Goal: Task Accomplishment & Management: Manage account settings

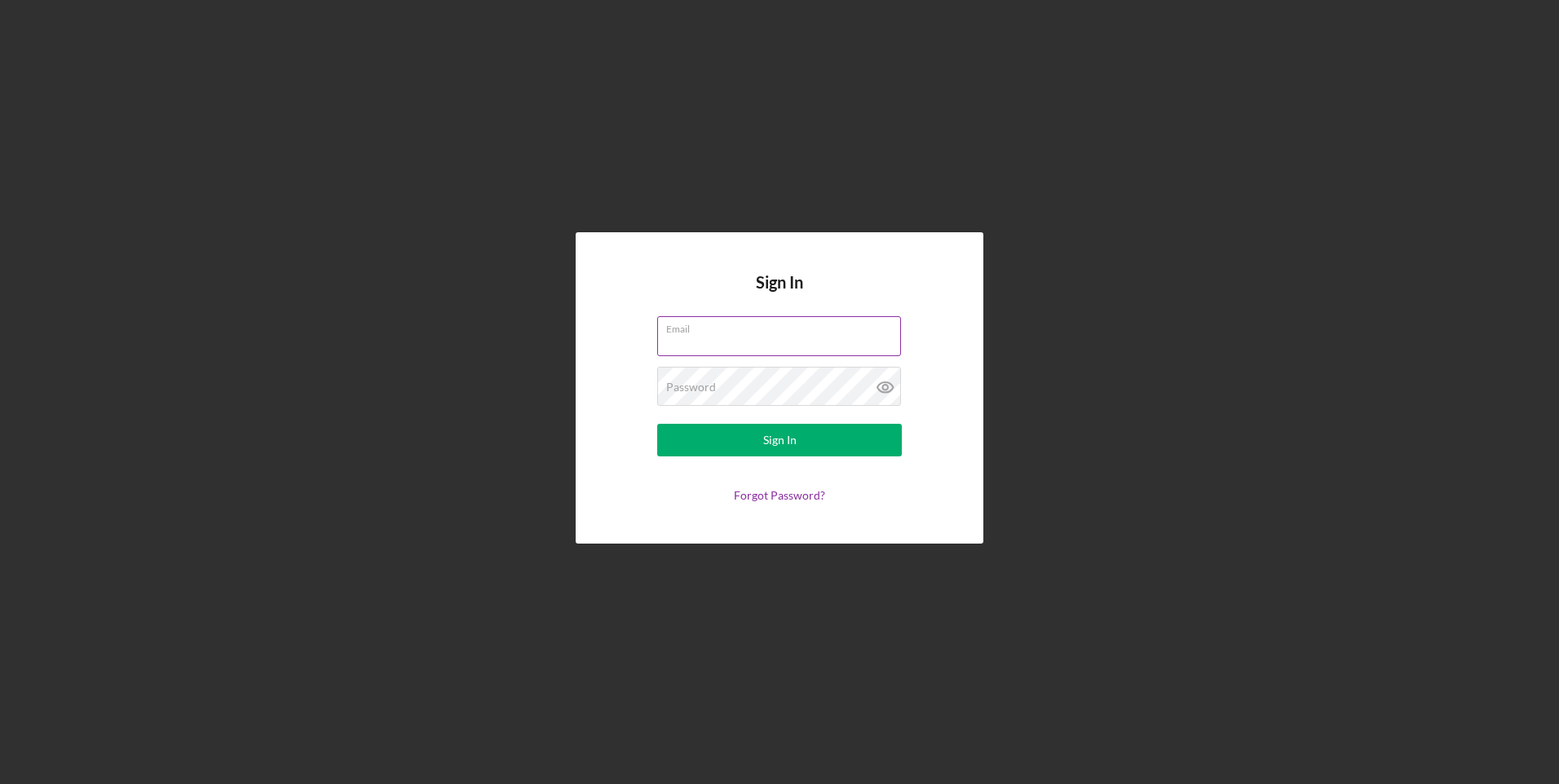
click at [680, 339] on input "Email" at bounding box center [779, 336] width 244 height 39
type input "[EMAIL_ADDRESS][DOMAIN_NAME]"
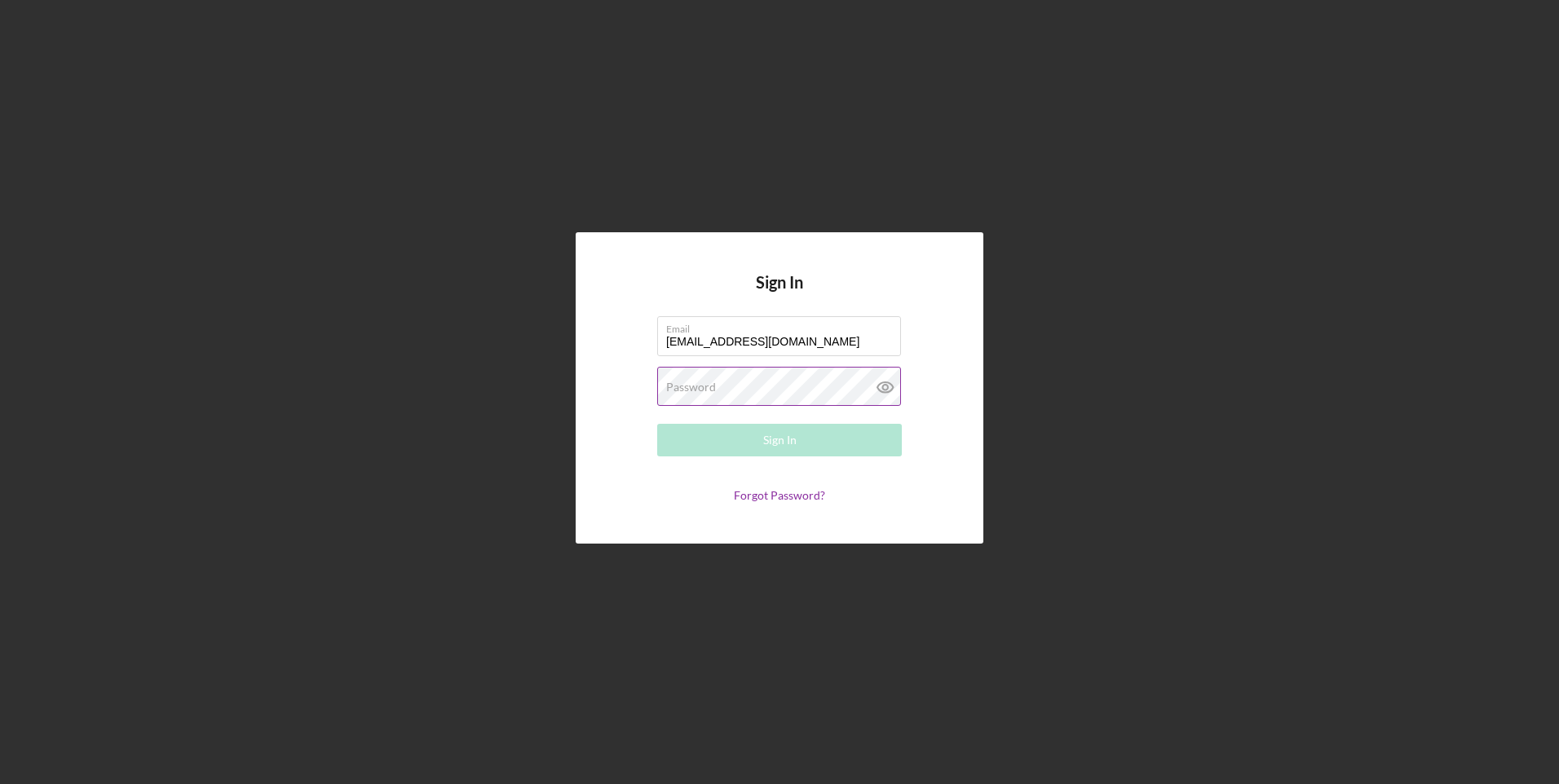
click at [701, 382] on label "Password" at bounding box center [691, 387] width 50 height 13
click at [826, 436] on button "Sign In" at bounding box center [779, 440] width 245 height 33
click at [809, 437] on button "Sign In" at bounding box center [779, 440] width 245 height 33
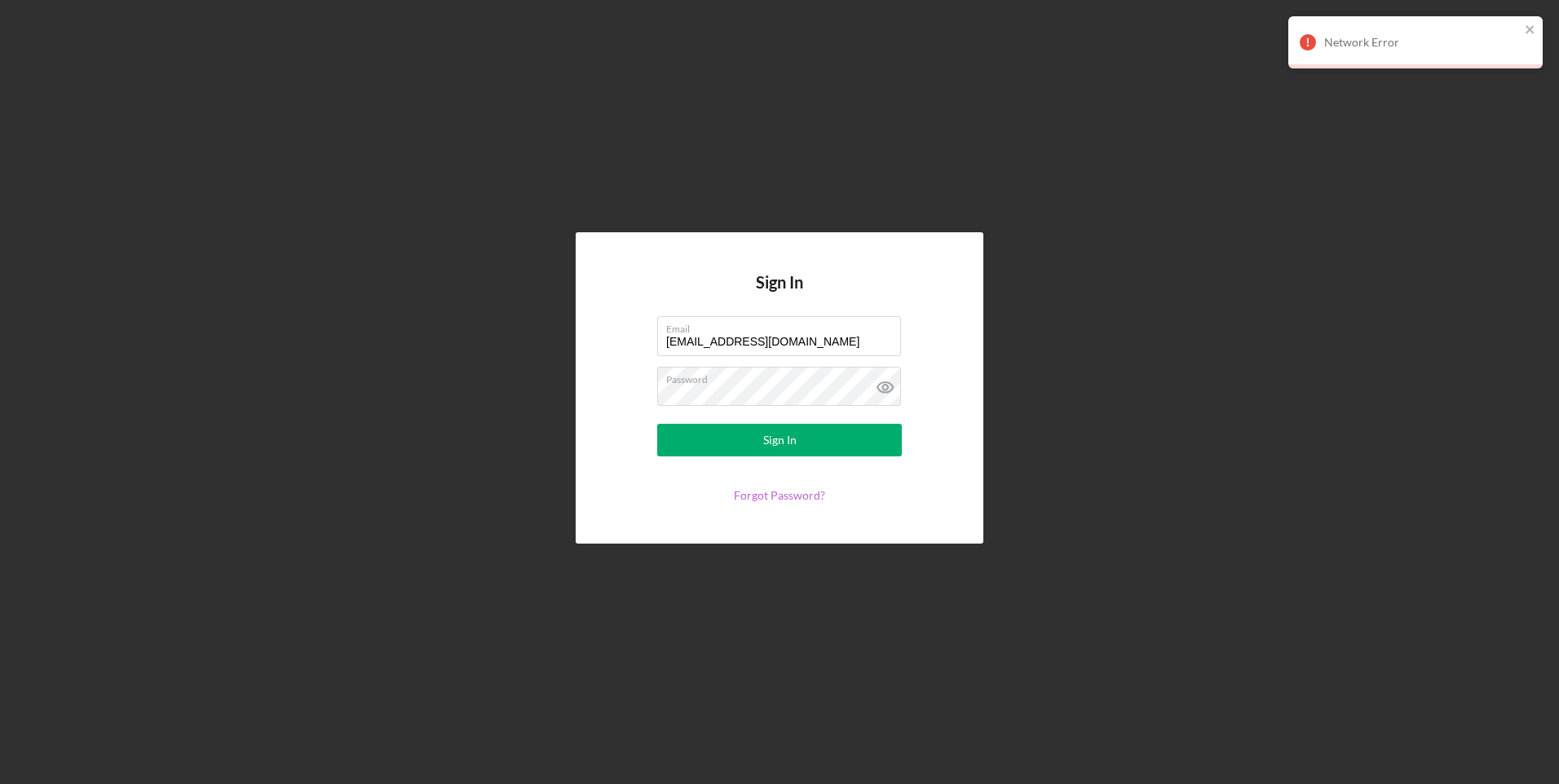
click at [763, 491] on link "Forgot Password?" at bounding box center [780, 494] width 92 height 14
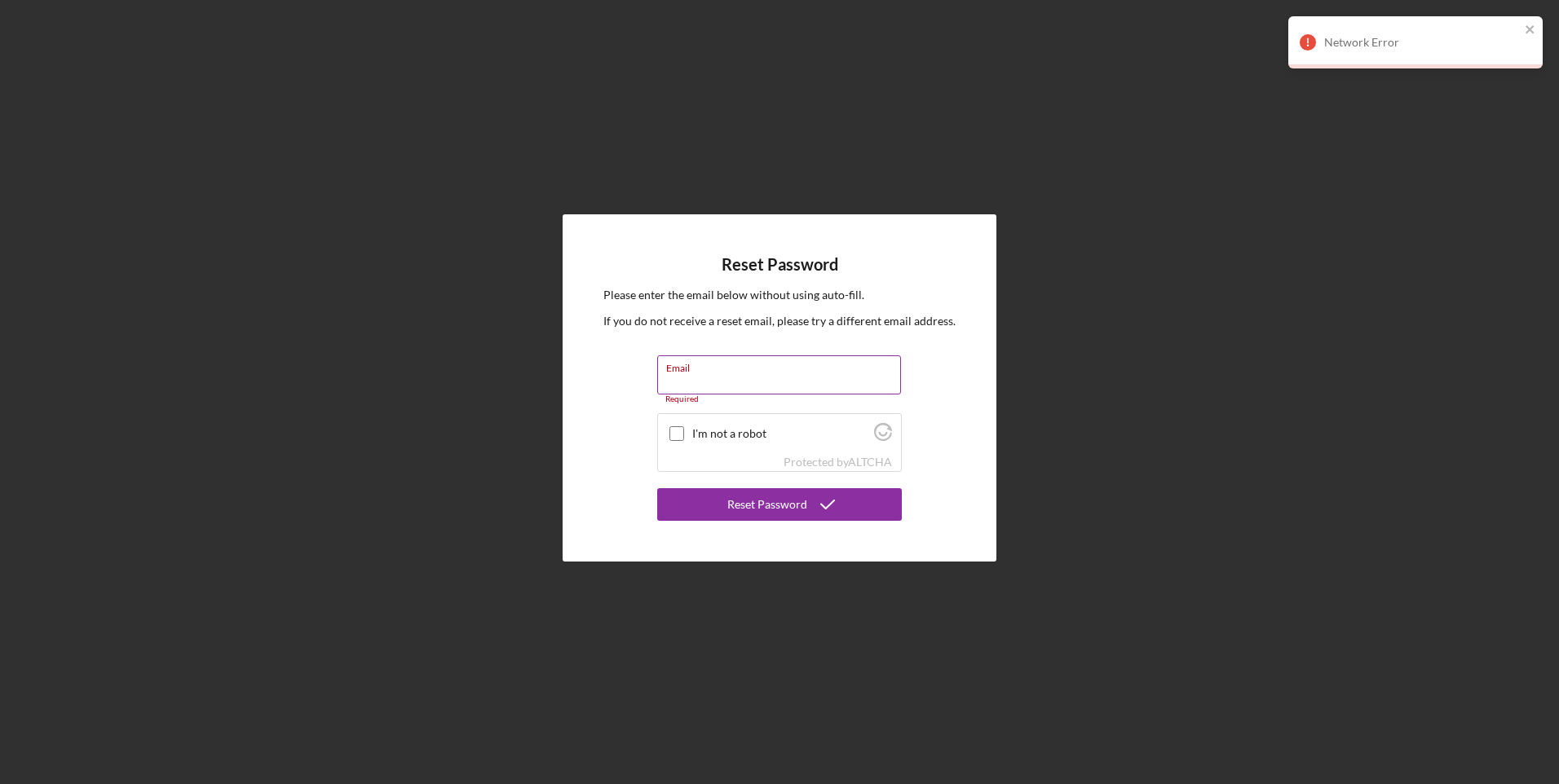
click at [695, 381] on input "Email" at bounding box center [779, 375] width 244 height 39
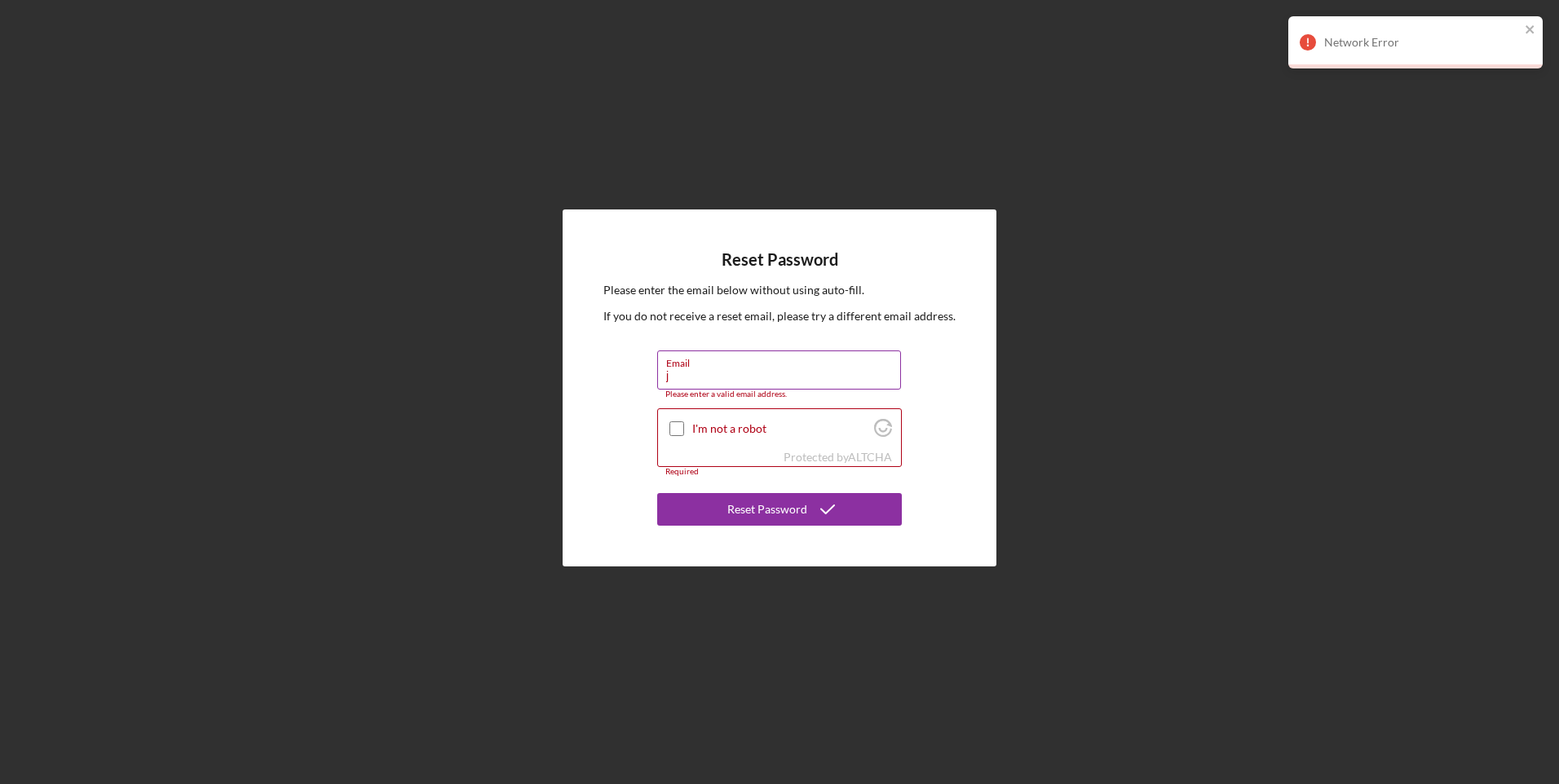
type input "[EMAIL_ADDRESS][DOMAIN_NAME]"
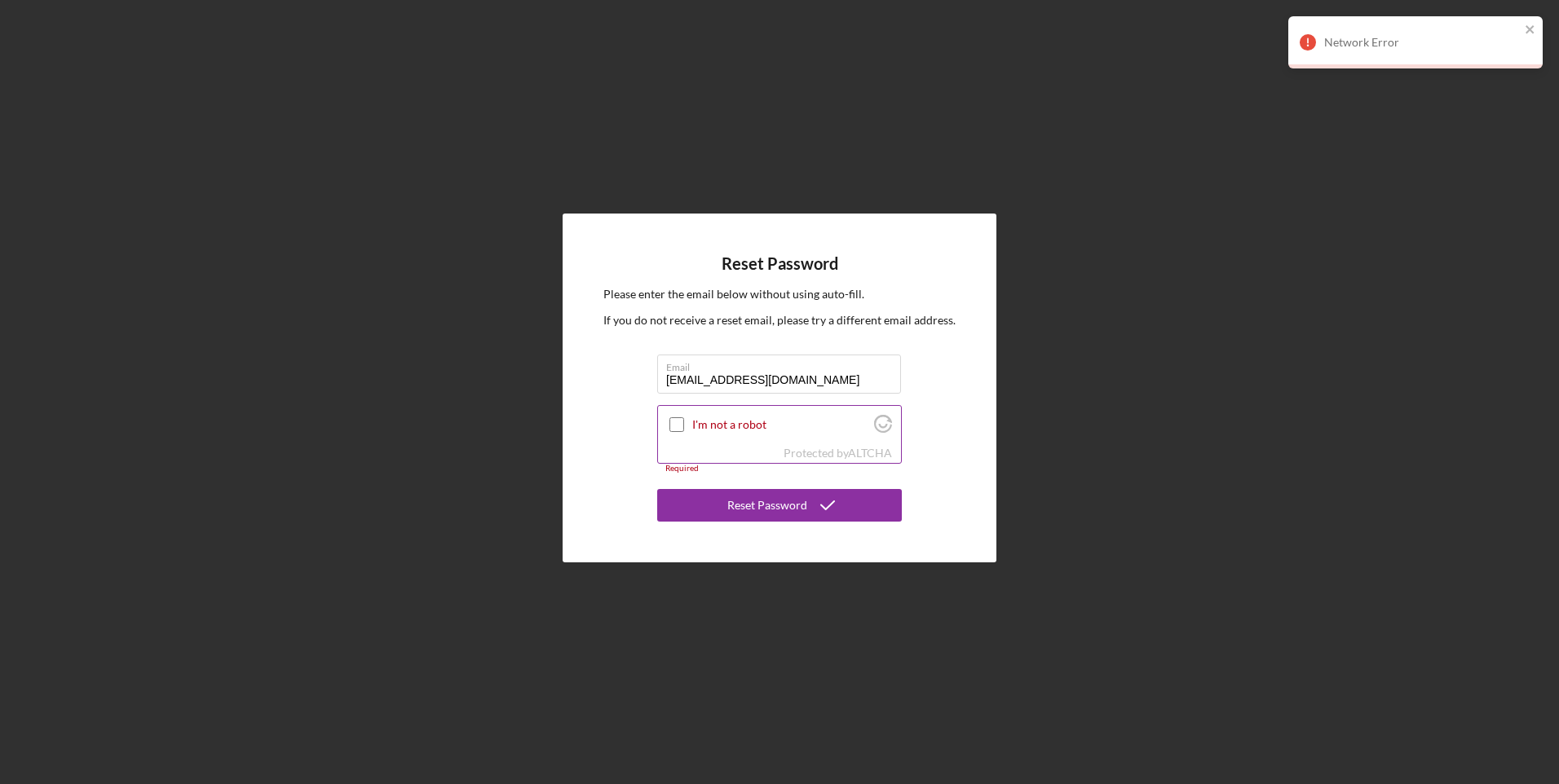
click at [679, 424] on input "I'm not a robot" at bounding box center [677, 425] width 15 height 15
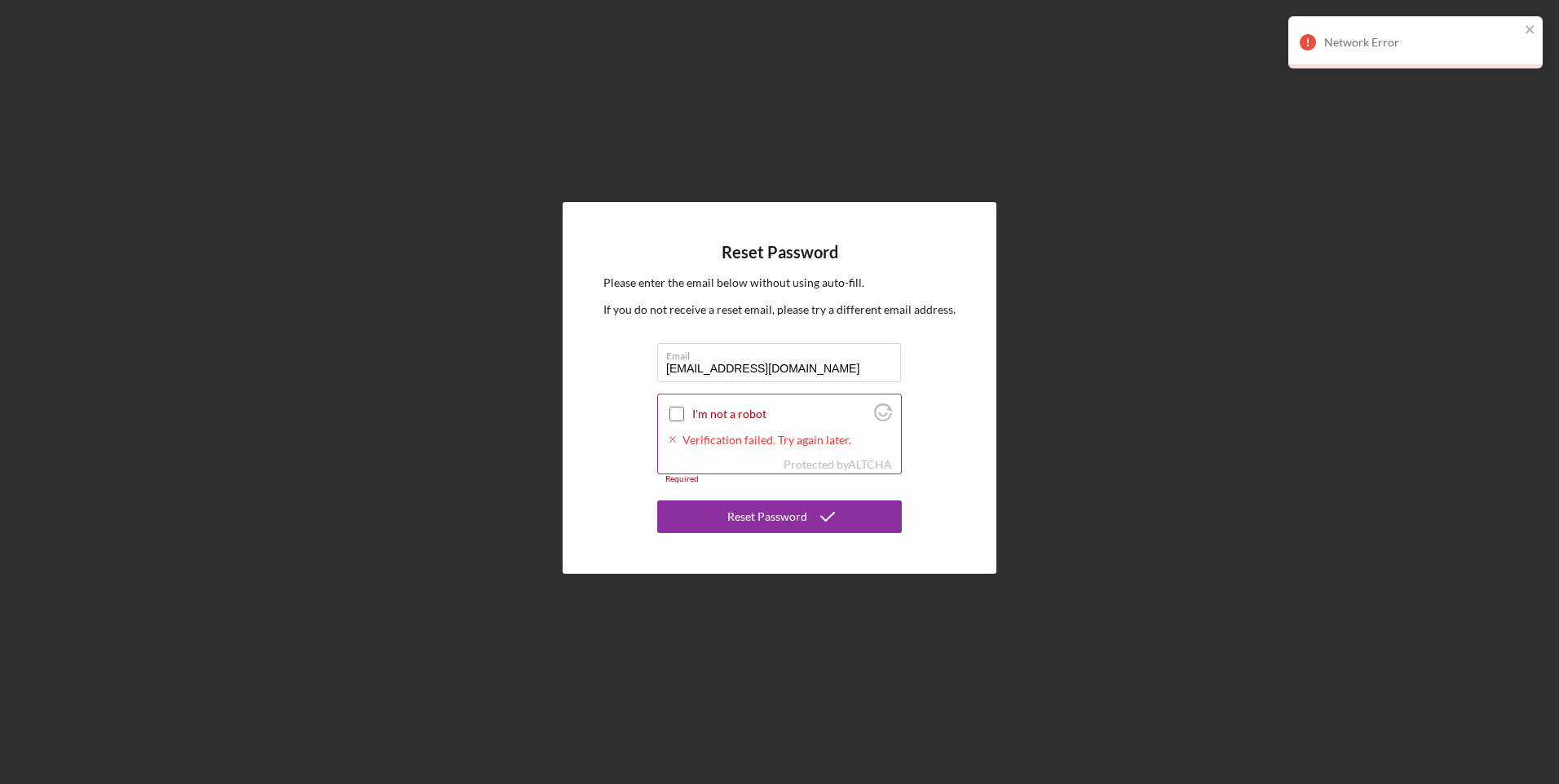
click at [674, 414] on input "I'm not a robot" at bounding box center [677, 414] width 15 height 15
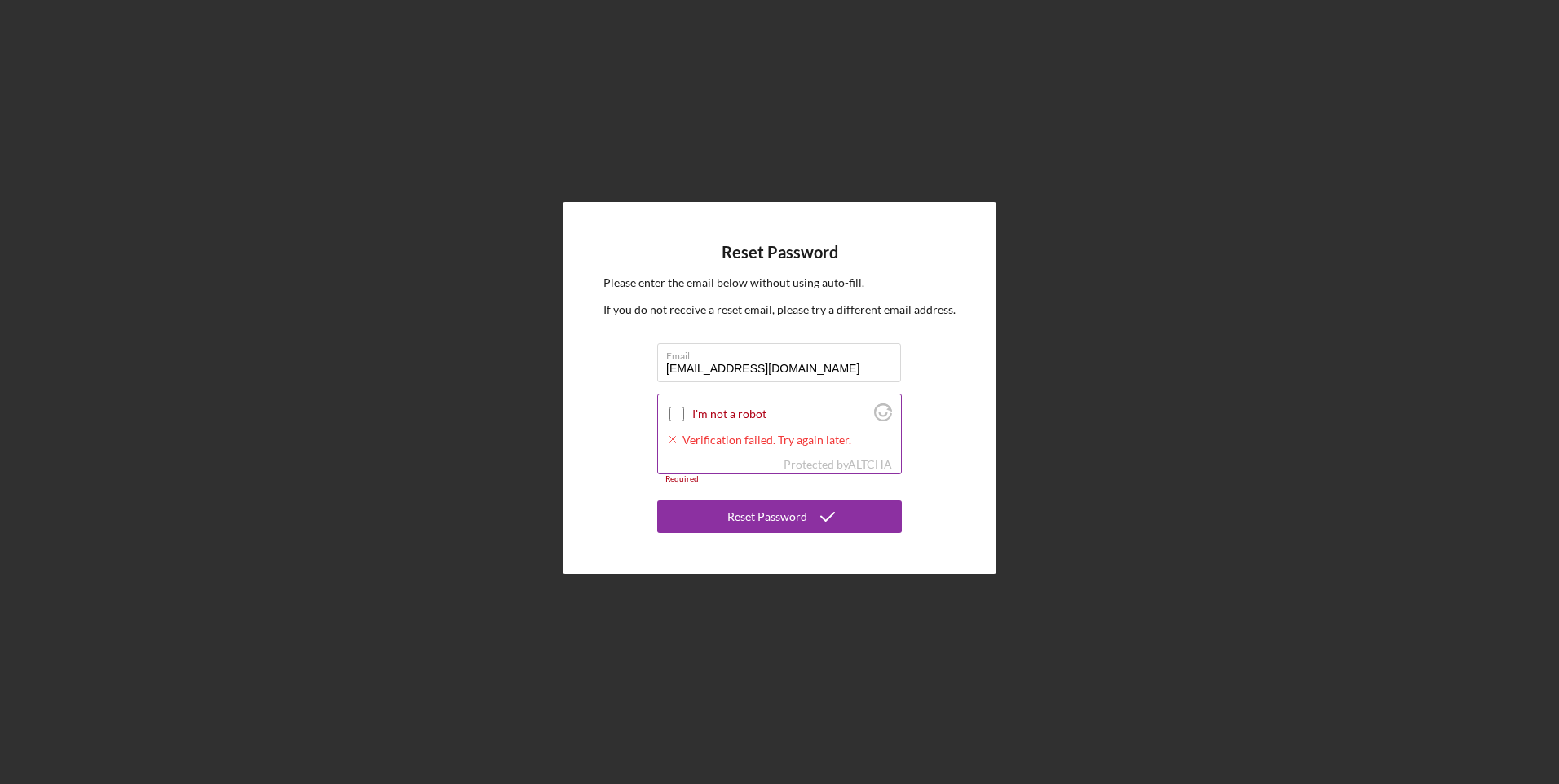
click at [676, 411] on input "I'm not a robot" at bounding box center [677, 414] width 15 height 15
click at [753, 517] on div "Reset Password" at bounding box center [767, 517] width 80 height 33
click at [673, 410] on input "I'm not a robot" at bounding box center [677, 414] width 15 height 15
click at [676, 414] on input "I'm not a robot" at bounding box center [677, 414] width 15 height 15
checkbox input "false"
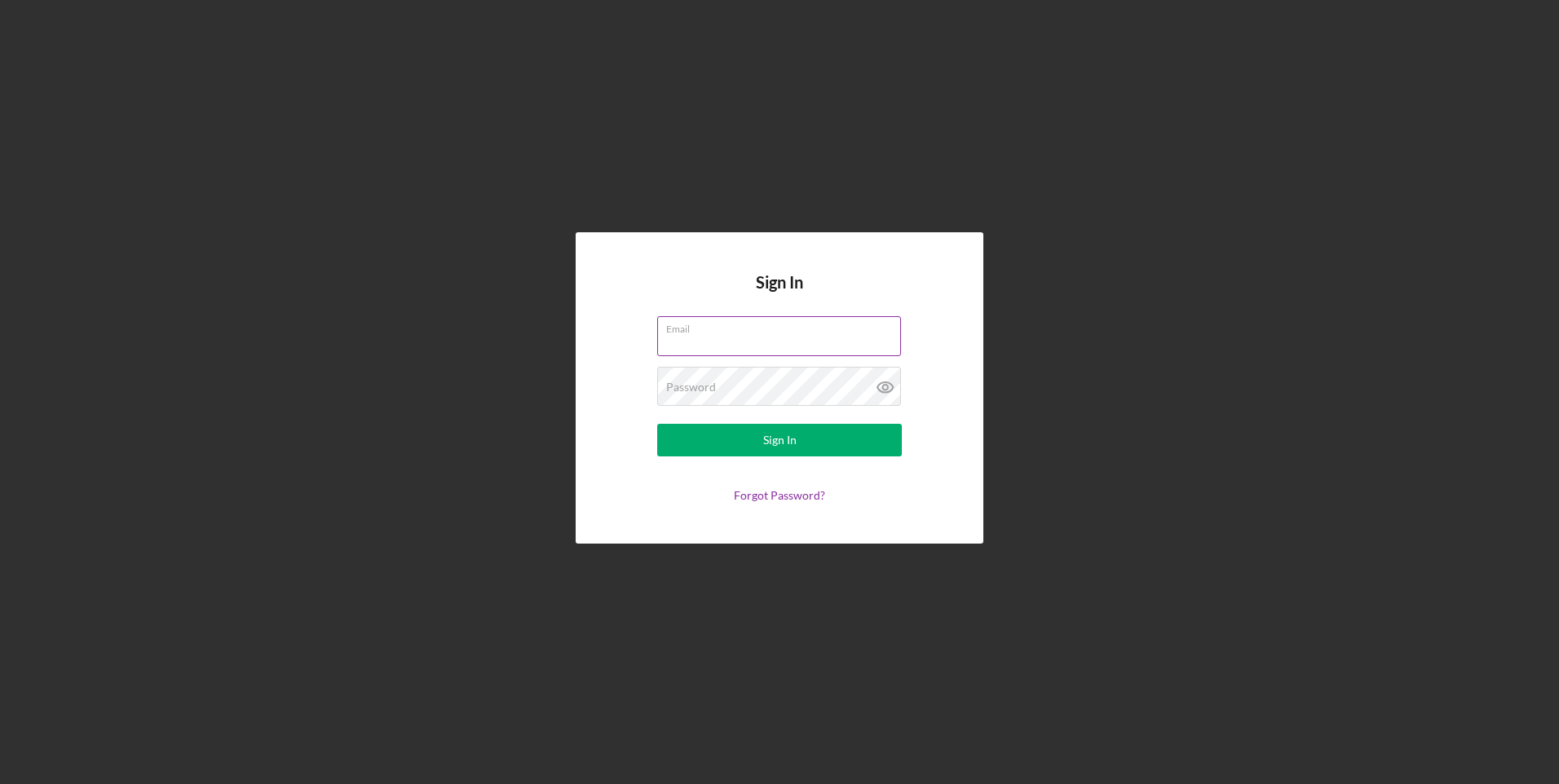
click at [713, 348] on input "Email" at bounding box center [779, 336] width 244 height 39
type input "[EMAIL_ADDRESS][DOMAIN_NAME]"
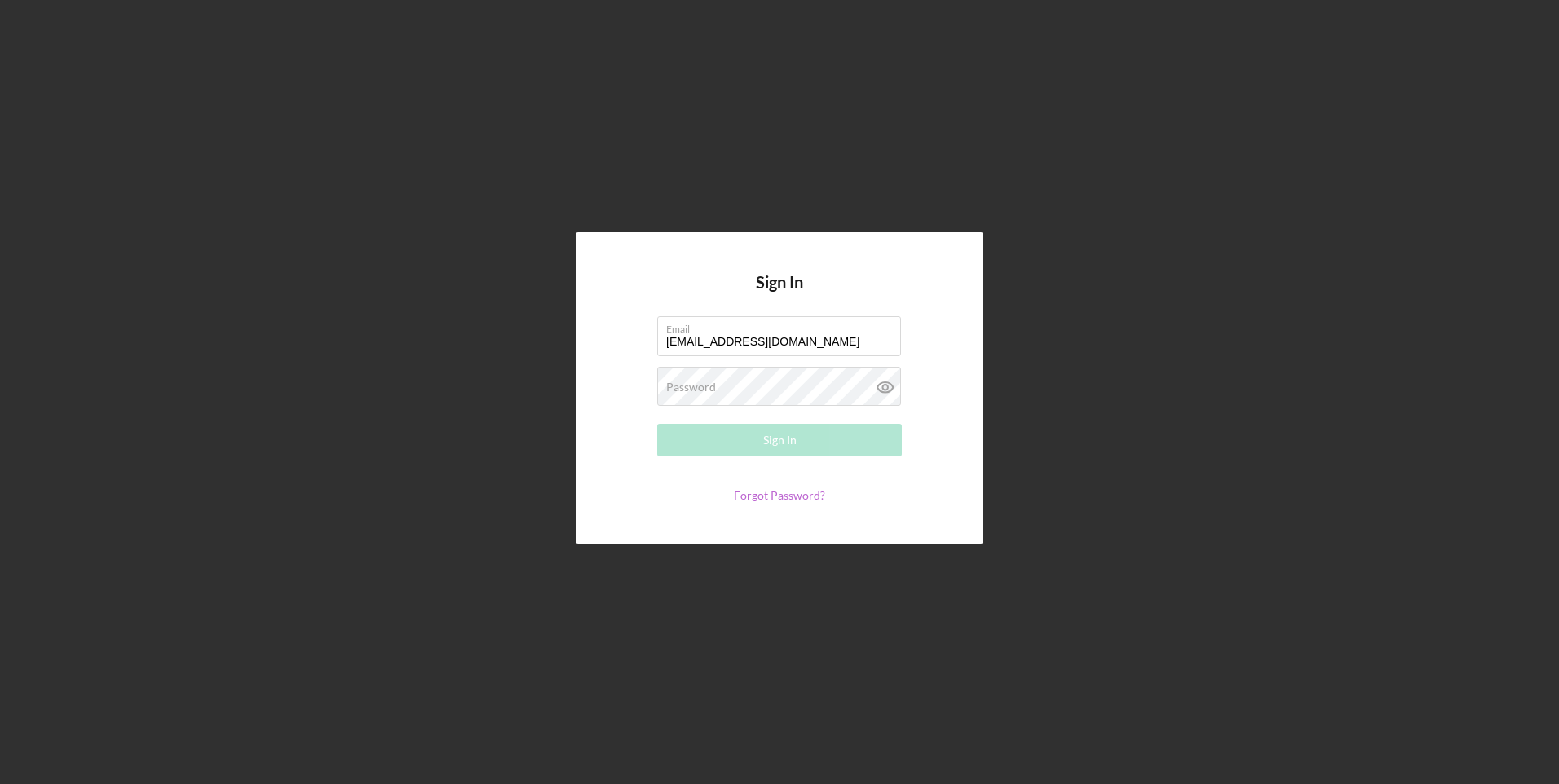
click at [774, 495] on link "Forgot Password?" at bounding box center [780, 494] width 92 height 14
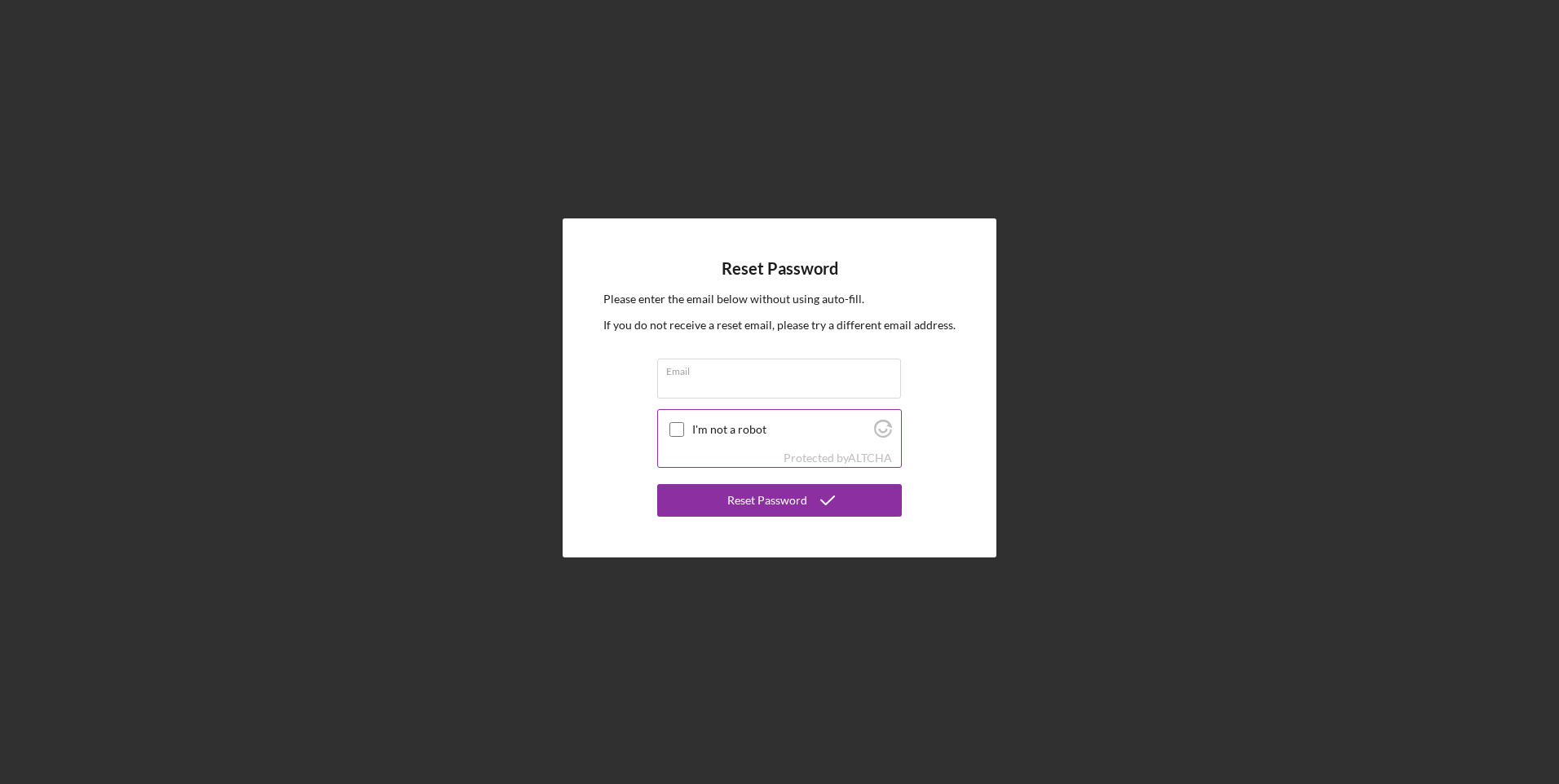
click at [676, 432] on input "I'm not a robot" at bounding box center [677, 429] width 15 height 15
checkbox input "false"
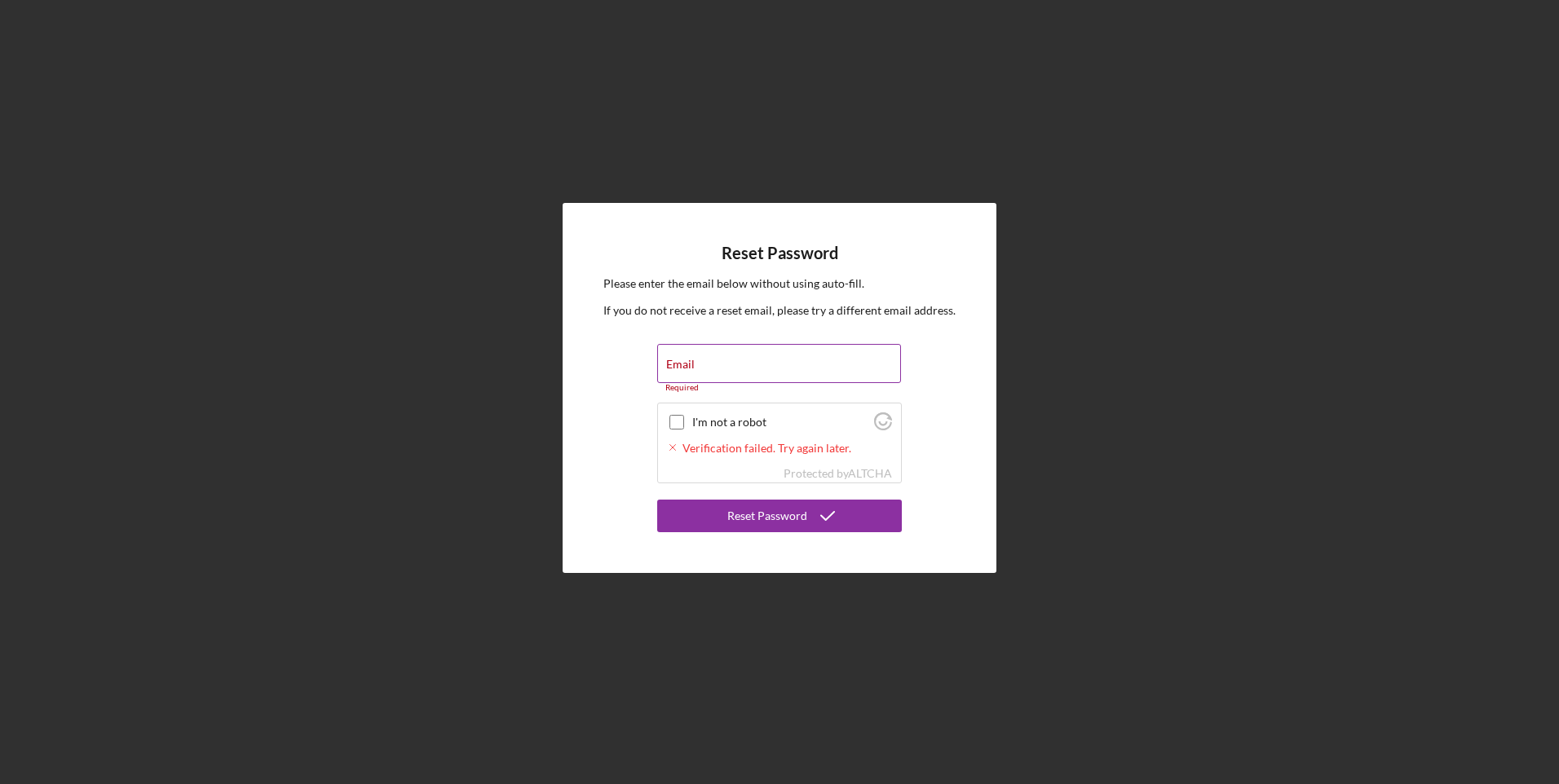
click at [681, 366] on label "Email" at bounding box center [680, 364] width 28 height 13
click at [681, 366] on input "Email" at bounding box center [779, 363] width 244 height 39
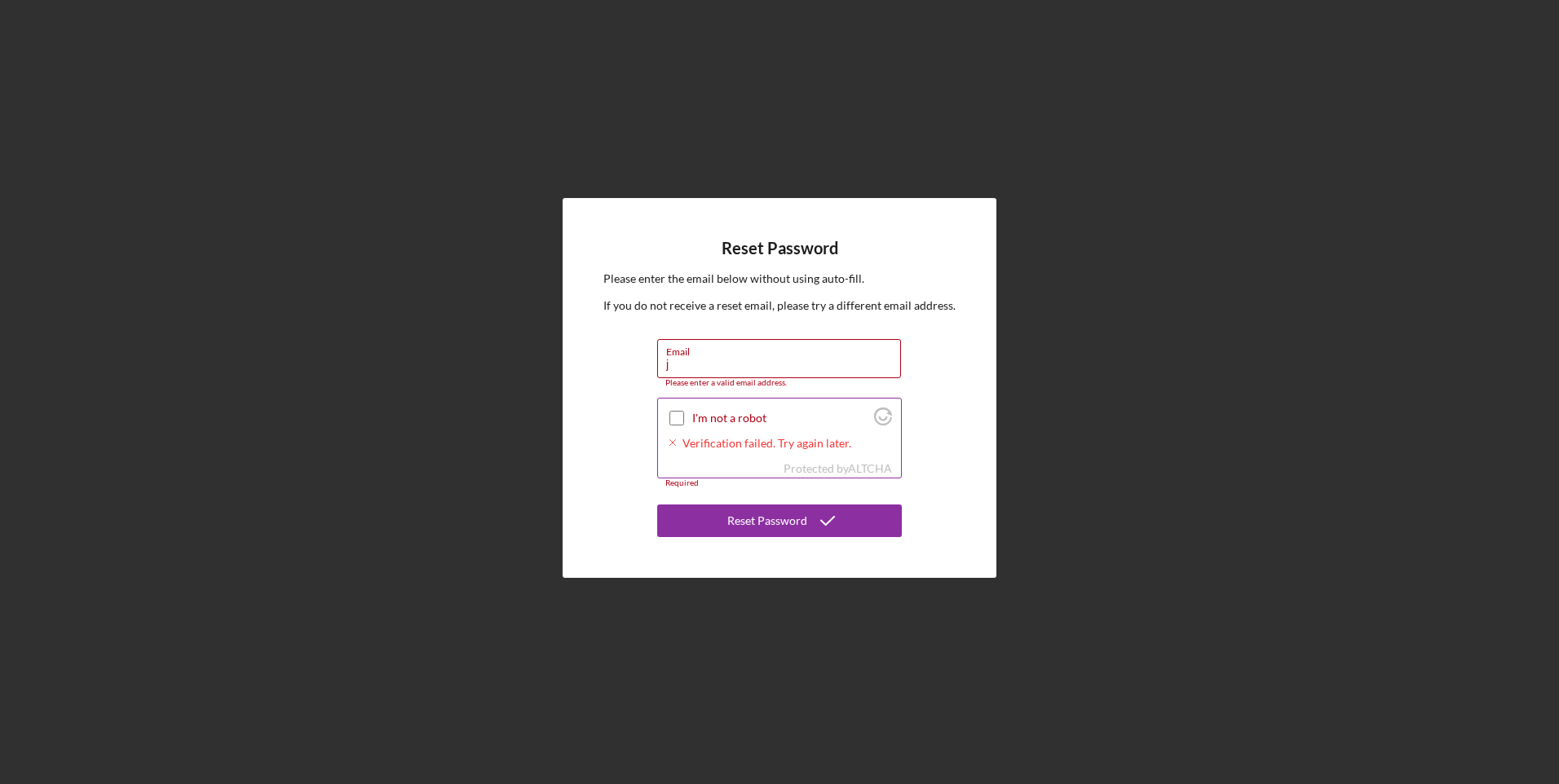
type input "[EMAIL_ADDRESS][DOMAIN_NAME]"
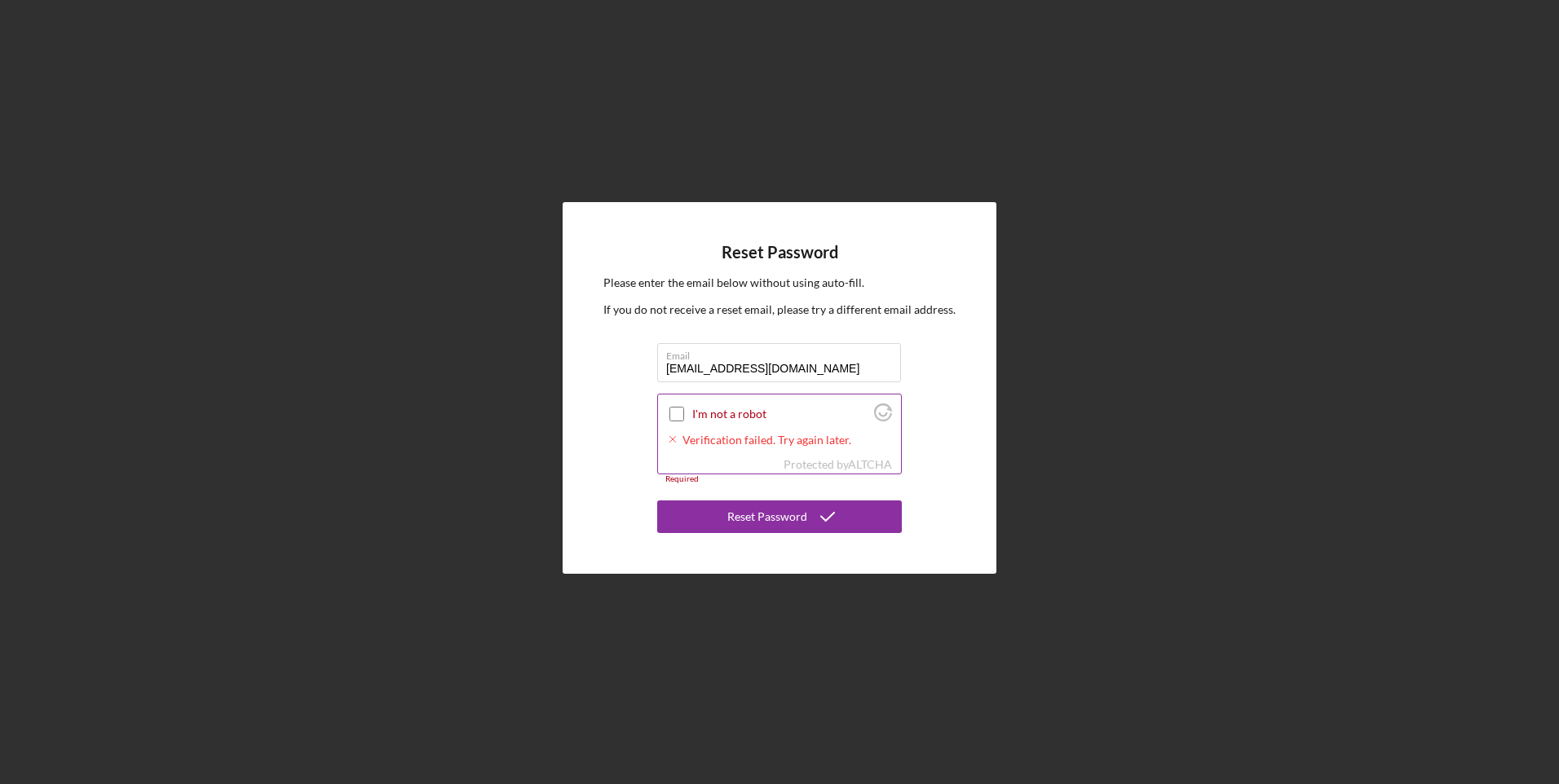
click at [679, 414] on input "I'm not a robot" at bounding box center [677, 414] width 15 height 15
click at [774, 510] on div "Reset Password" at bounding box center [767, 517] width 80 height 33
click at [676, 411] on input "I'm not a robot" at bounding box center [677, 414] width 15 height 15
drag, startPoint x: 676, startPoint y: 411, endPoint x: 415, endPoint y: 304, distance: 282.1
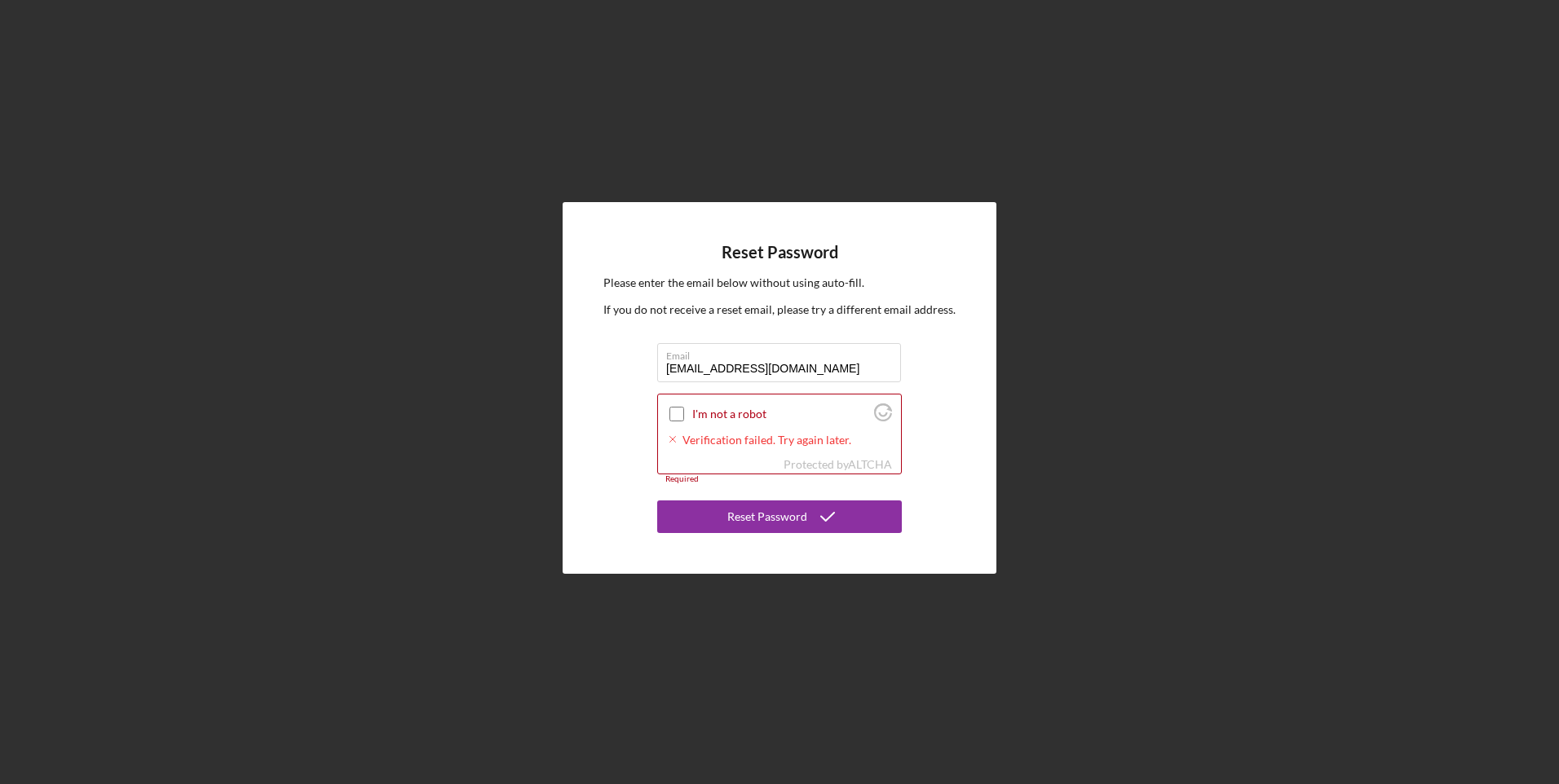
click at [415, 304] on div "Reset Password Please enter the email below without using auto-fill. If you do …" at bounding box center [780, 388] width 1542 height 776
click at [673, 412] on input "I'm not a robot" at bounding box center [677, 414] width 15 height 15
checkbox input "false"
